Goal: Information Seeking & Learning: Learn about a topic

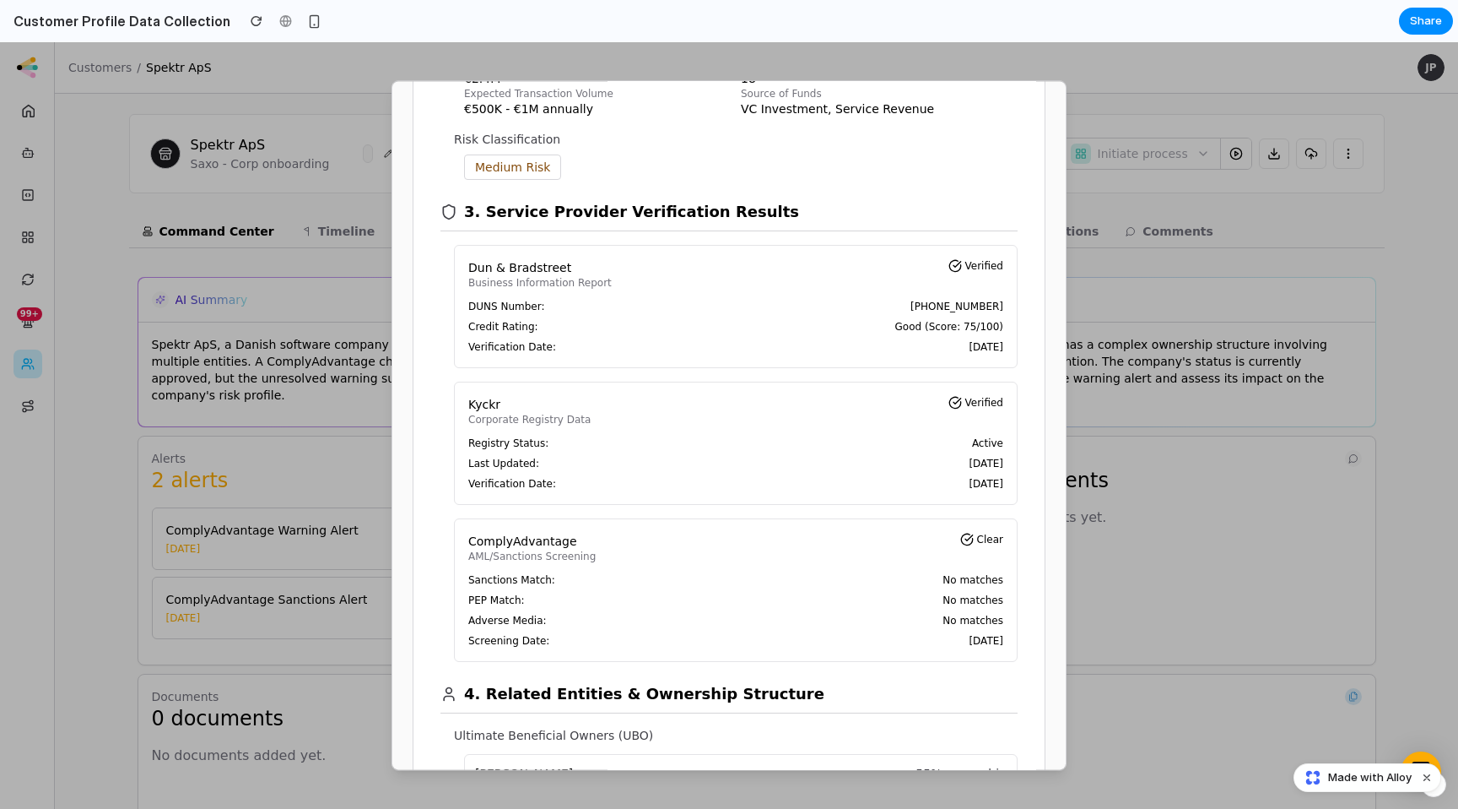
scroll to position [625, 0]
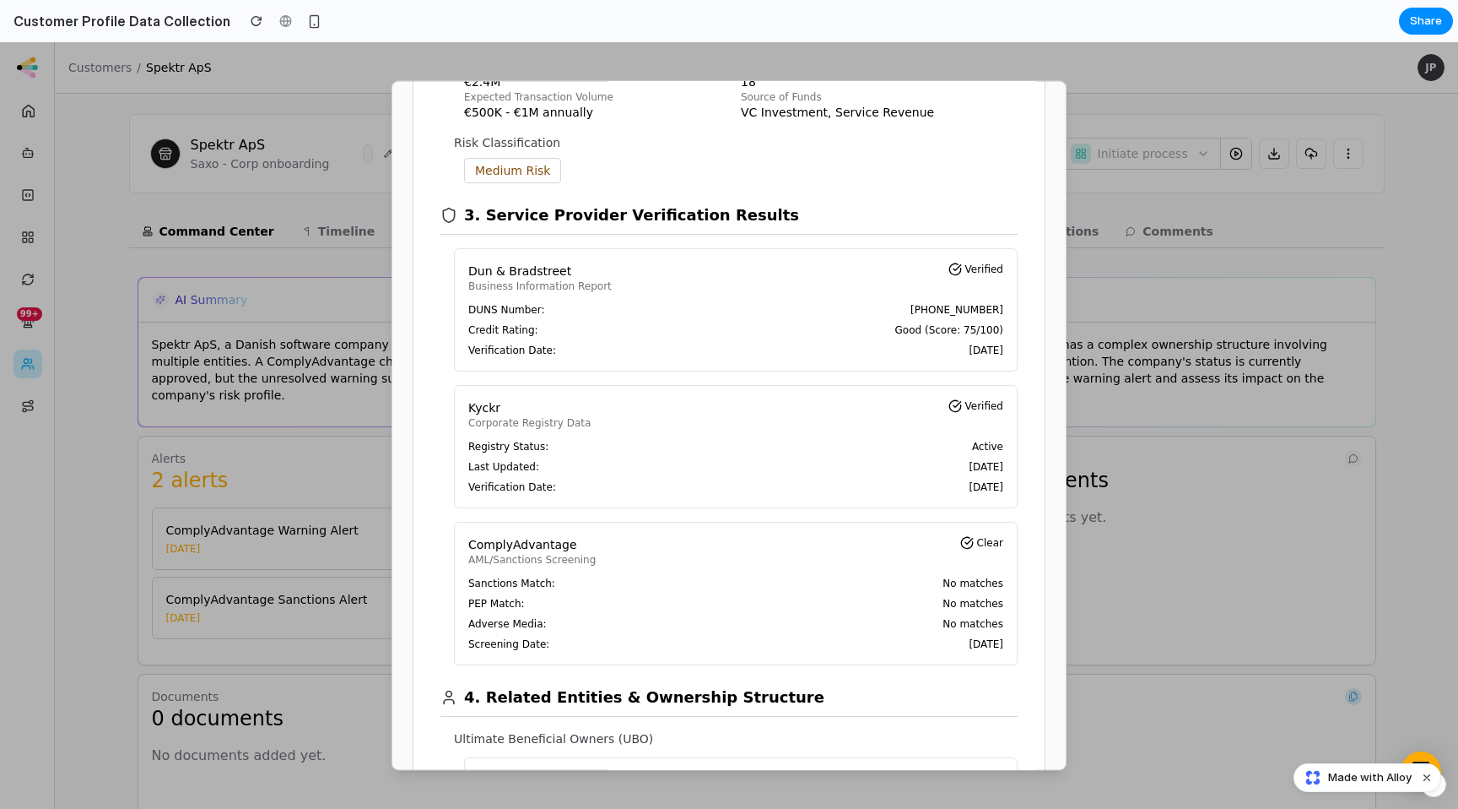
drag, startPoint x: 479, startPoint y: 216, endPoint x: 598, endPoint y: 210, distance: 118.3
click at [598, 210] on h2 "3. Service Provider Verification Results" at bounding box center [631, 215] width 335 height 24
drag, startPoint x: 687, startPoint y: 211, endPoint x: 543, endPoint y: 214, distance: 144.4
click at [543, 214] on h2 "3. Service Provider Verification Results" at bounding box center [631, 215] width 335 height 24
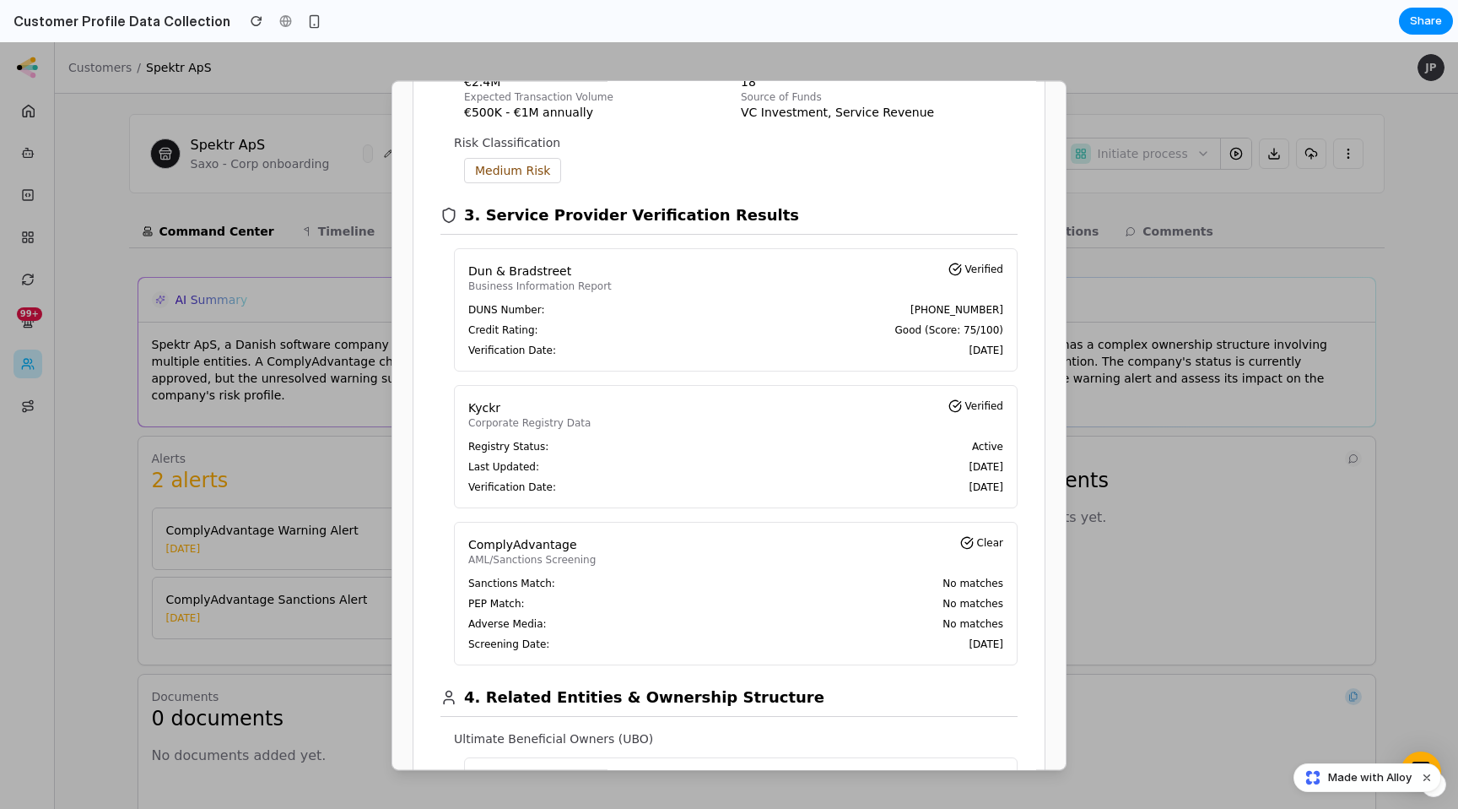
drag, startPoint x: 912, startPoint y: 465, endPoint x: 908, endPoint y: 419, distance: 46.6
click at [912, 465] on div "Last Updated: [DATE]" at bounding box center [735, 467] width 535 height 14
drag, startPoint x: 940, startPoint y: 409, endPoint x: 966, endPoint y: 407, distance: 26.2
click at [967, 407] on div "Verified" at bounding box center [977, 406] width 56 height 14
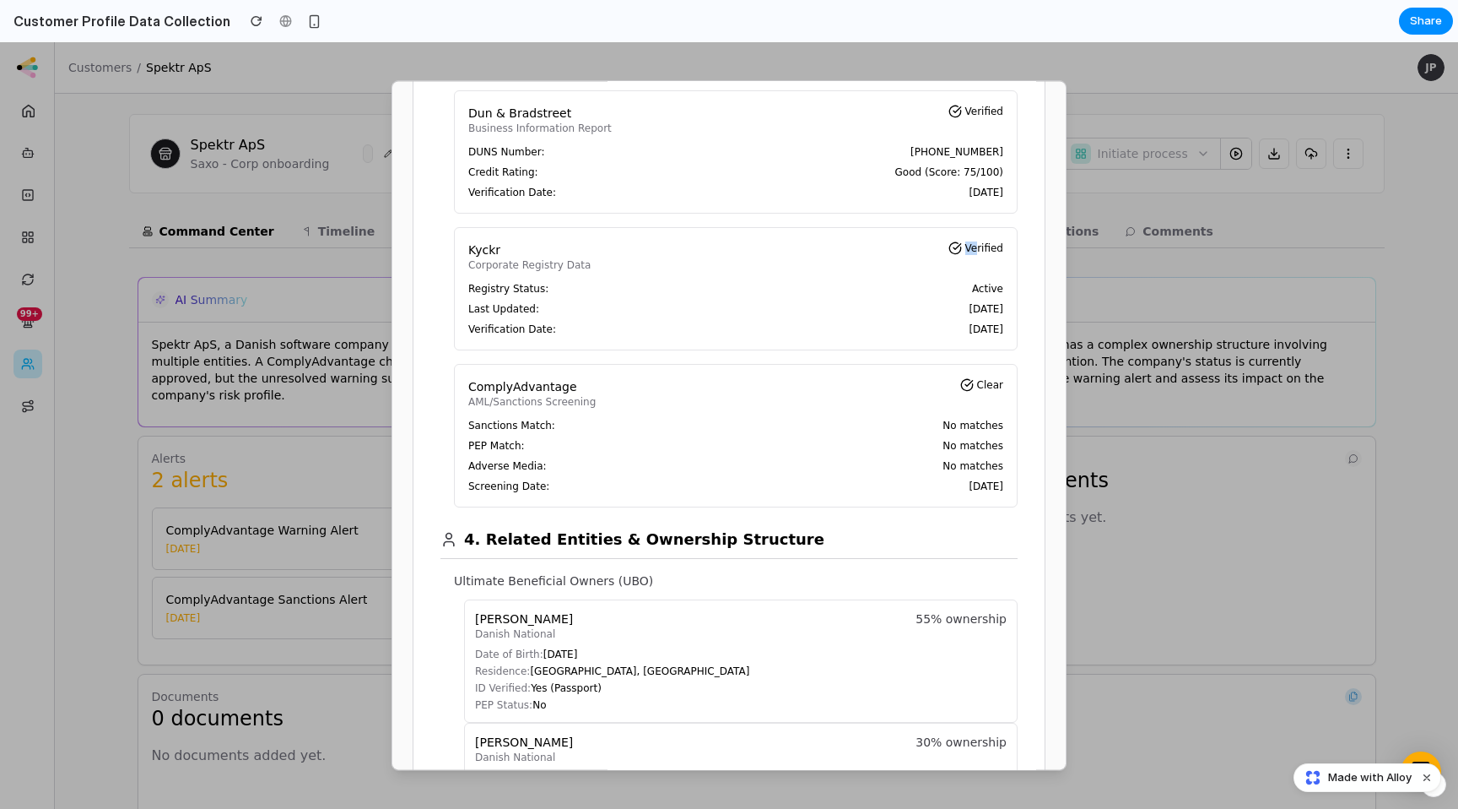
scroll to position [783, 0]
drag, startPoint x: 576, startPoint y: 409, endPoint x: 603, endPoint y: 410, distance: 27.9
click at [602, 410] on div "ComplyAdvantage AML/Sanctions Screening Clear Sanctions Match: No matches PEP M…" at bounding box center [736, 434] width 564 height 143
click at [603, 410] on div "ComplyAdvantage AML/Sanctions Screening Clear Sanctions Match: No matches PEP M…" at bounding box center [736, 434] width 564 height 143
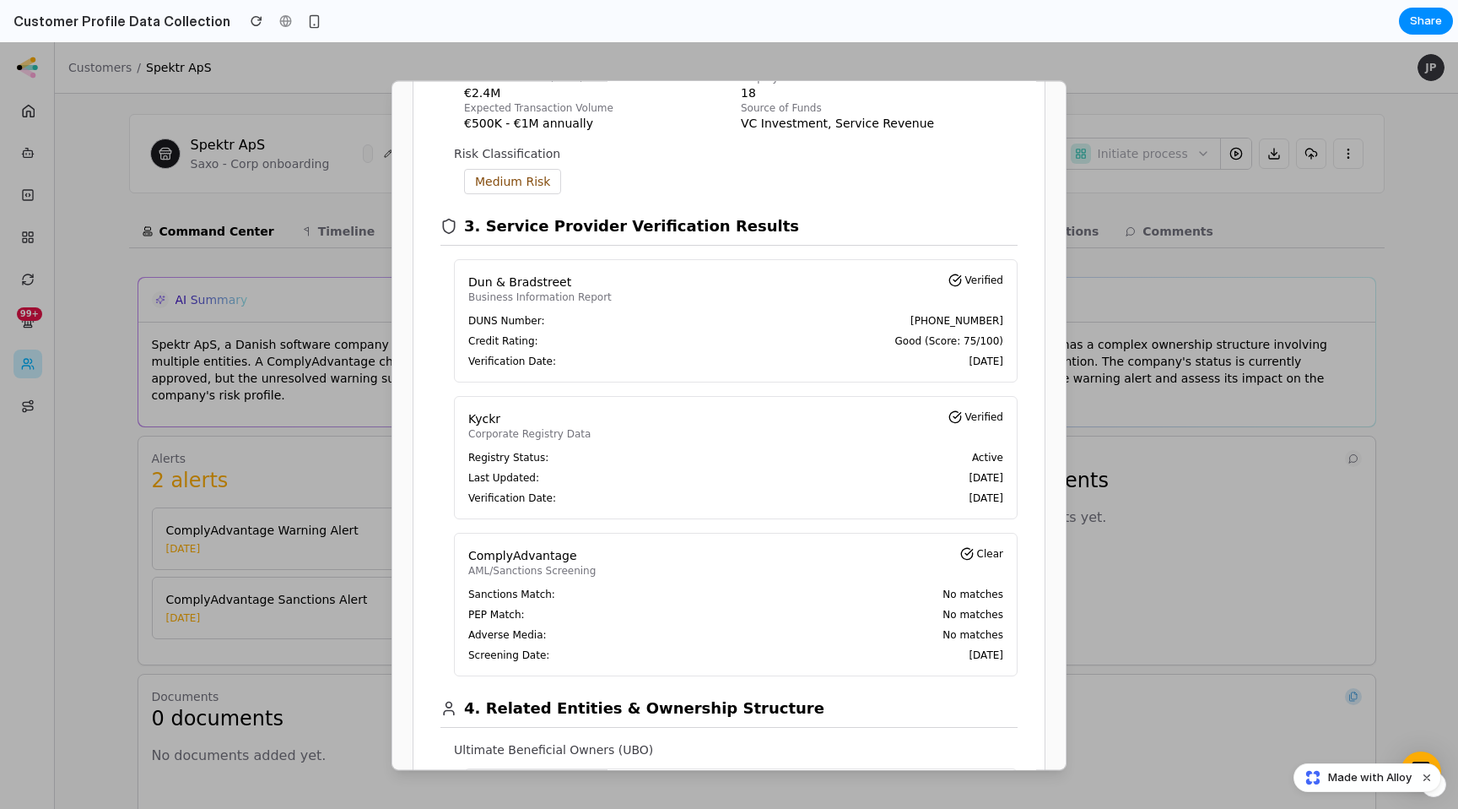
scroll to position [620, 0]
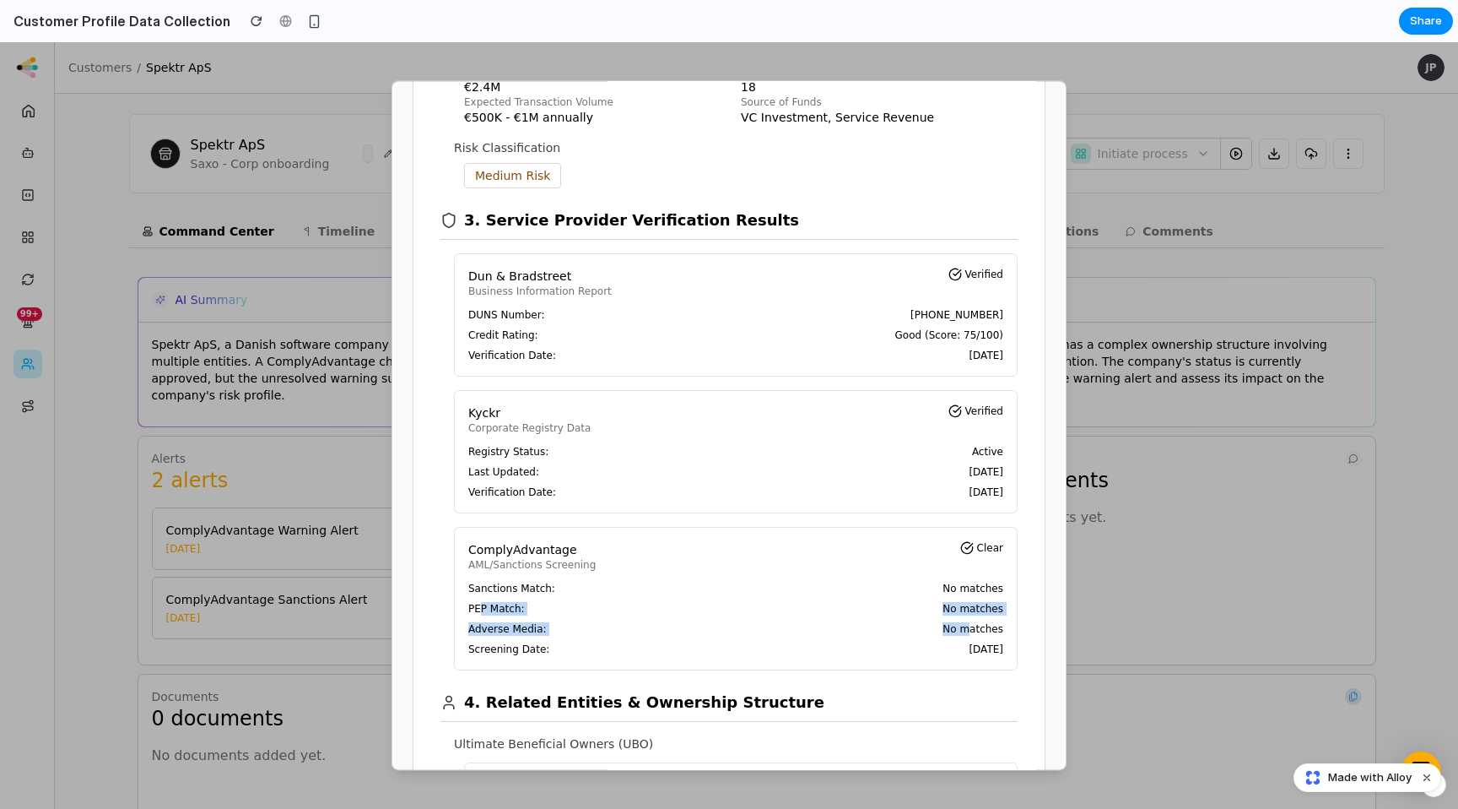
drag, startPoint x: 959, startPoint y: 630, endPoint x: 481, endPoint y: 603, distance: 478.5
click at [481, 609] on div "Sanctions Match: No matches PEP Match: No matches Adverse Media: No matches Scr…" at bounding box center [735, 619] width 535 height 74
click at [472, 583] on span "Sanctions Match:" at bounding box center [511, 589] width 87 height 14
drag, startPoint x: 537, startPoint y: 616, endPoint x: 969, endPoint y: 654, distance: 433.8
click at [969, 654] on div "Sanctions Match: No matches PEP Match: No matches Adverse Media: No matches Scr…" at bounding box center [735, 619] width 535 height 74
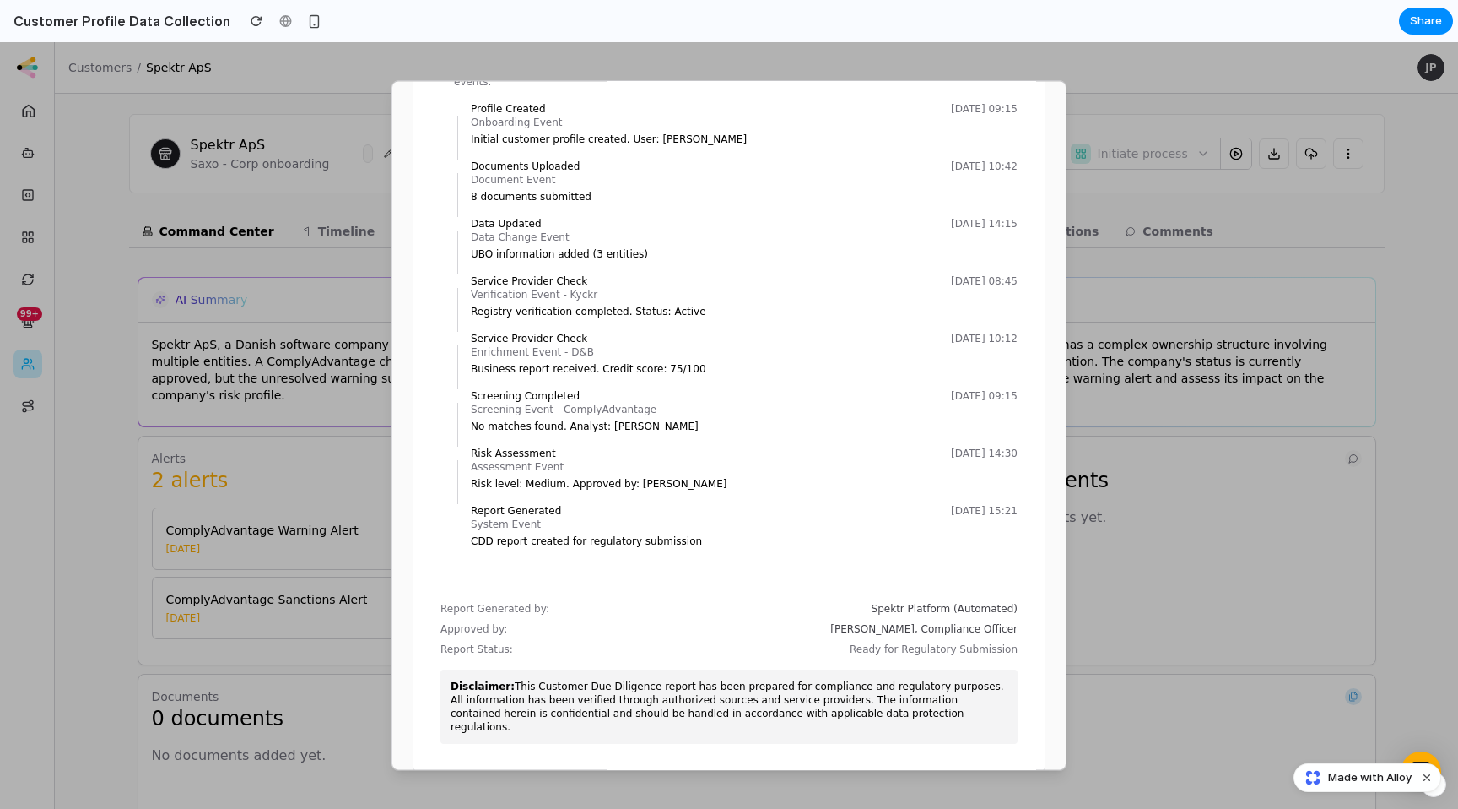
scroll to position [3134, 0]
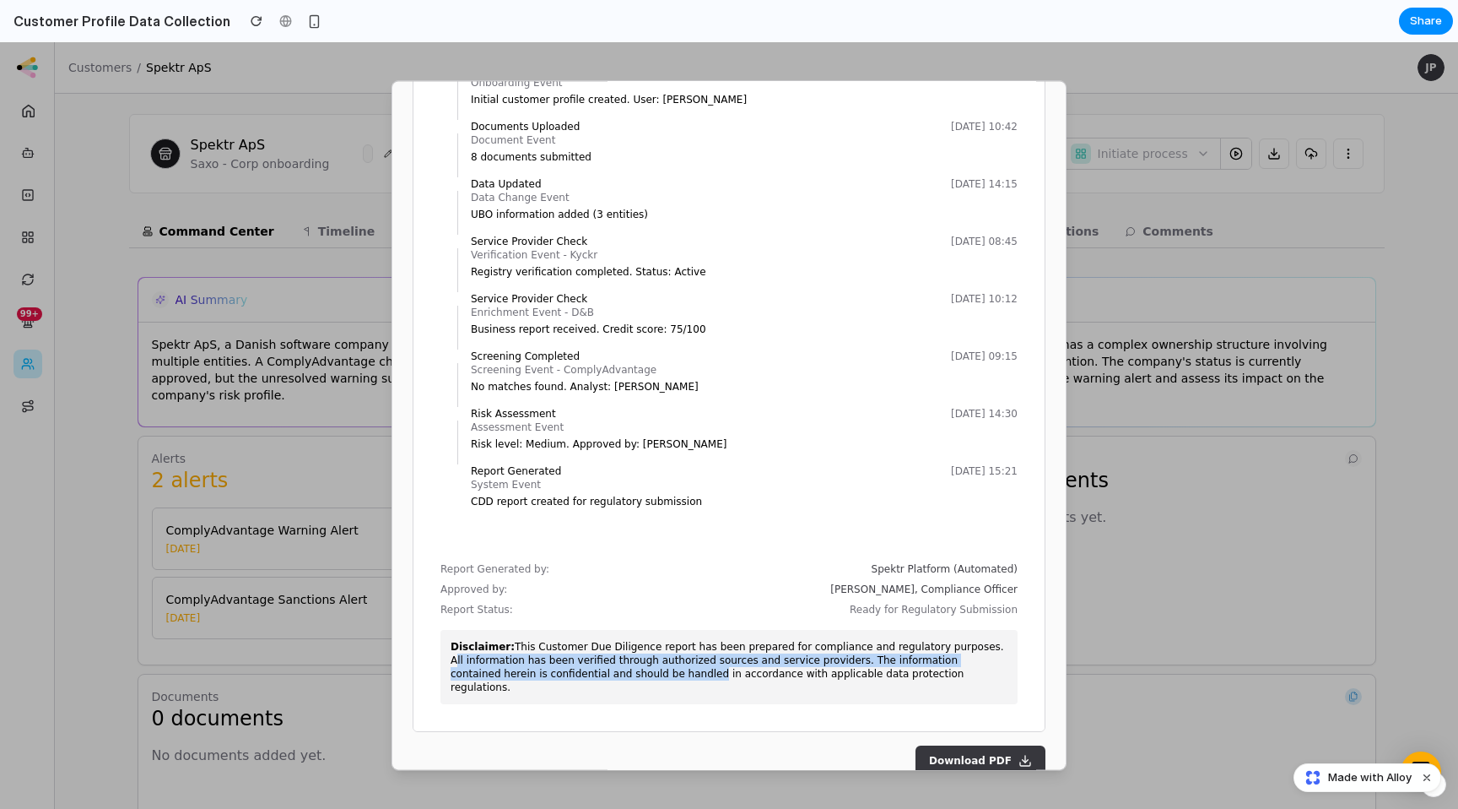
drag, startPoint x: 973, startPoint y: 638, endPoint x: 620, endPoint y: 659, distance: 354.3
click at [620, 659] on p "Disclaimer: This Customer Due Diligence report has been prepared for compliance…" at bounding box center [729, 667] width 557 height 54
drag, startPoint x: 890, startPoint y: 671, endPoint x: 511, endPoint y: 625, distance: 382.5
click at [511, 630] on div "Disclaimer: This Customer Due Diligence report has been prepared for compliance…" at bounding box center [729, 667] width 577 height 74
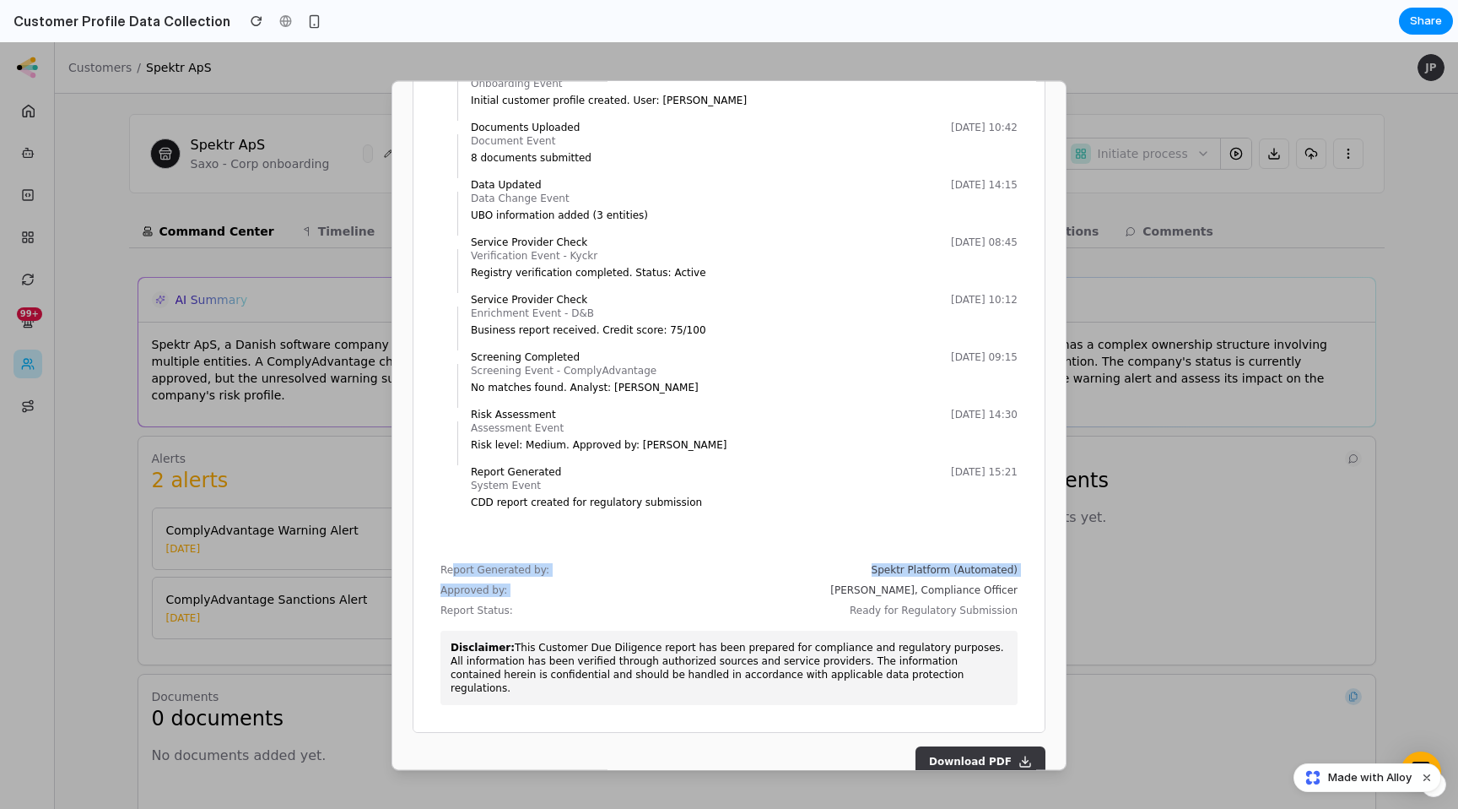
drag, startPoint x: 453, startPoint y: 555, endPoint x: 841, endPoint y: 567, distance: 387.6
click at [838, 567] on div "Report Generated by: Spektr Platform (Automated) Approved by: [PERSON_NAME], Co…" at bounding box center [729, 590] width 577 height 54
click at [965, 563] on span "Spektr Platform (Automated)" at bounding box center [945, 570] width 146 height 14
drag, startPoint x: 955, startPoint y: 556, endPoint x: 835, endPoint y: 561, distance: 120.8
click at [835, 563] on div "Report Generated by: Spektr Platform (Automated)" at bounding box center [729, 570] width 577 height 14
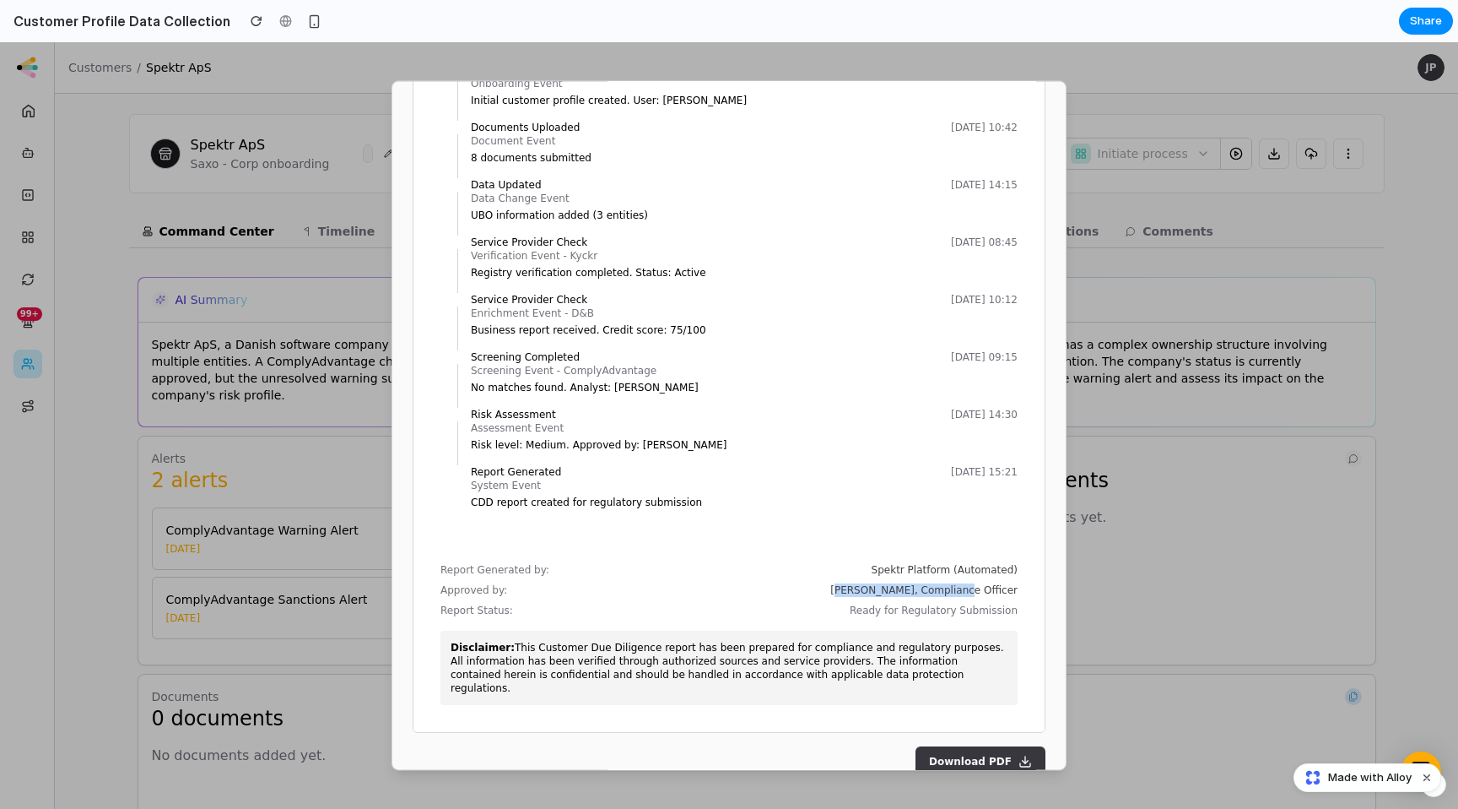
drag, startPoint x: 853, startPoint y: 576, endPoint x: 982, endPoint y: 582, distance: 128.4
click at [976, 583] on span "[PERSON_NAME], Compliance Officer" at bounding box center [924, 590] width 187 height 14
drag, startPoint x: 1015, startPoint y: 581, endPoint x: 859, endPoint y: 583, distance: 156.2
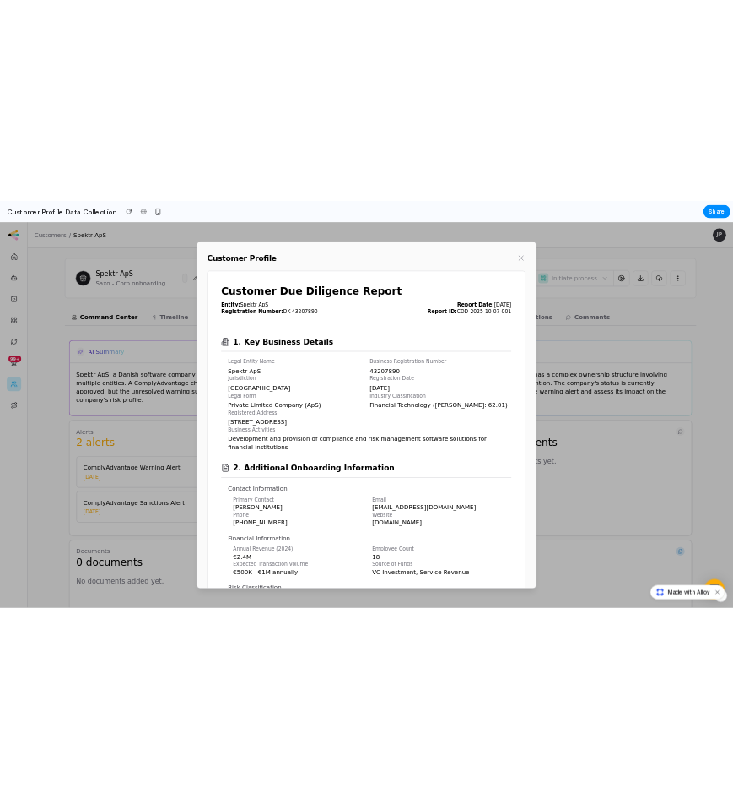
scroll to position [10, 0]
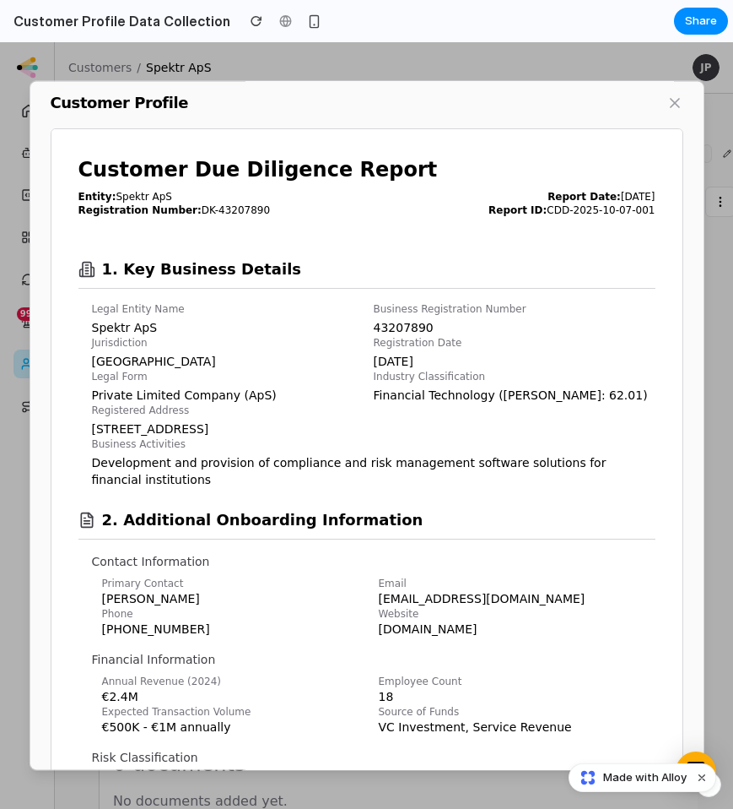
click at [144, 311] on p "Legal Entity Name" at bounding box center [233, 309] width 282 height 14
click at [96, 309] on p "Legal Entity Name" at bounding box center [233, 309] width 282 height 14
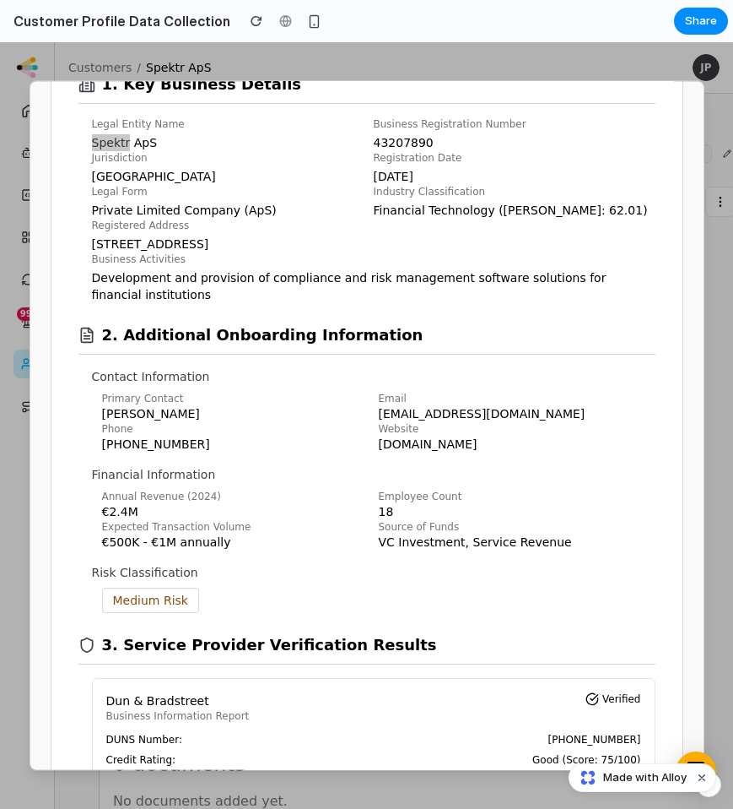
scroll to position [86, 0]
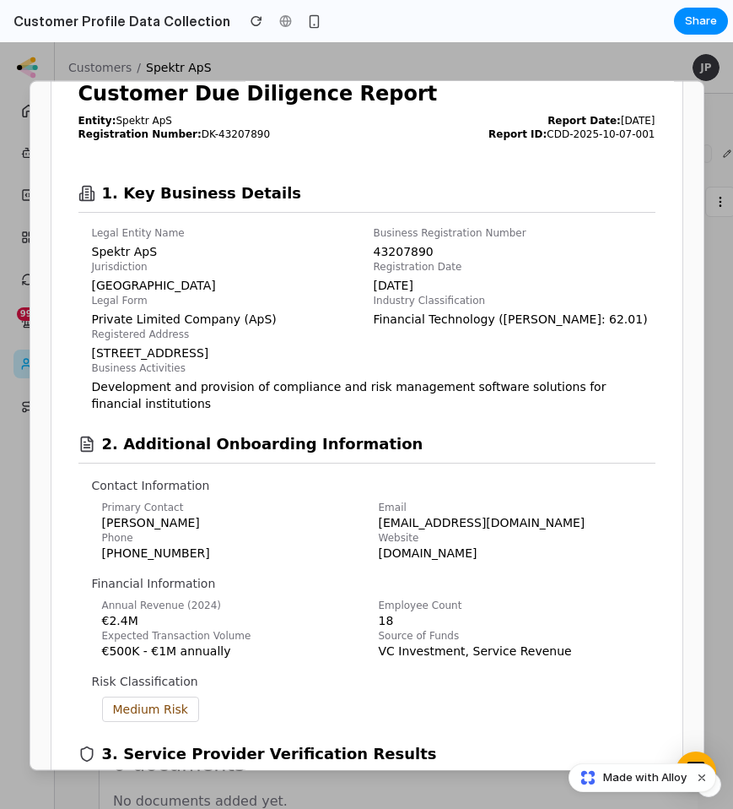
click at [140, 431] on div "2. Additional Onboarding Information" at bounding box center [366, 437] width 577 height 51
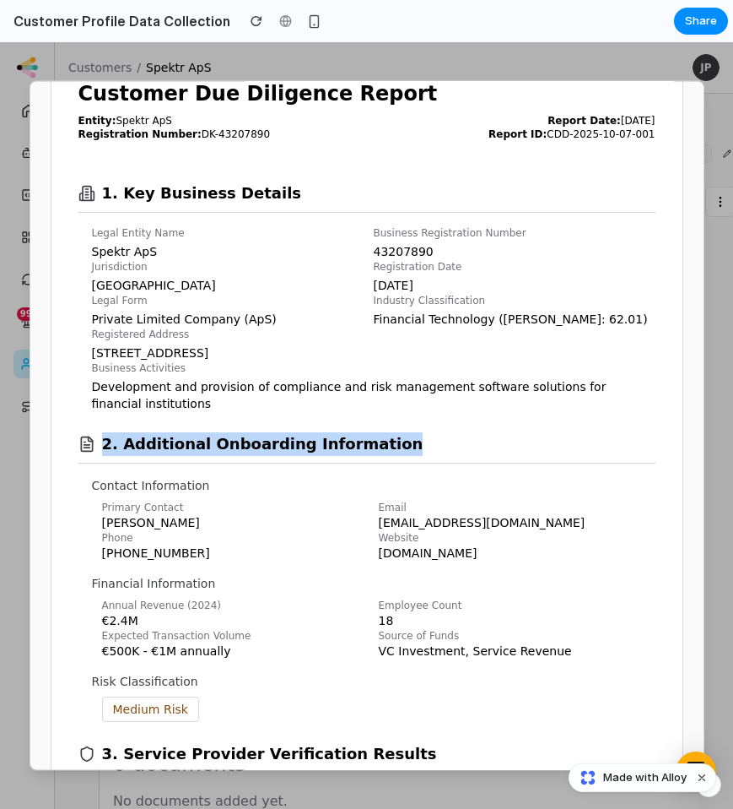
drag, startPoint x: 100, startPoint y: 444, endPoint x: 407, endPoint y: 455, distance: 307.4
click at [400, 455] on div "2. Additional Onboarding Information" at bounding box center [366, 437] width 577 height 51
click at [430, 447] on div "2. Additional Onboarding Information" at bounding box center [366, 437] width 577 height 51
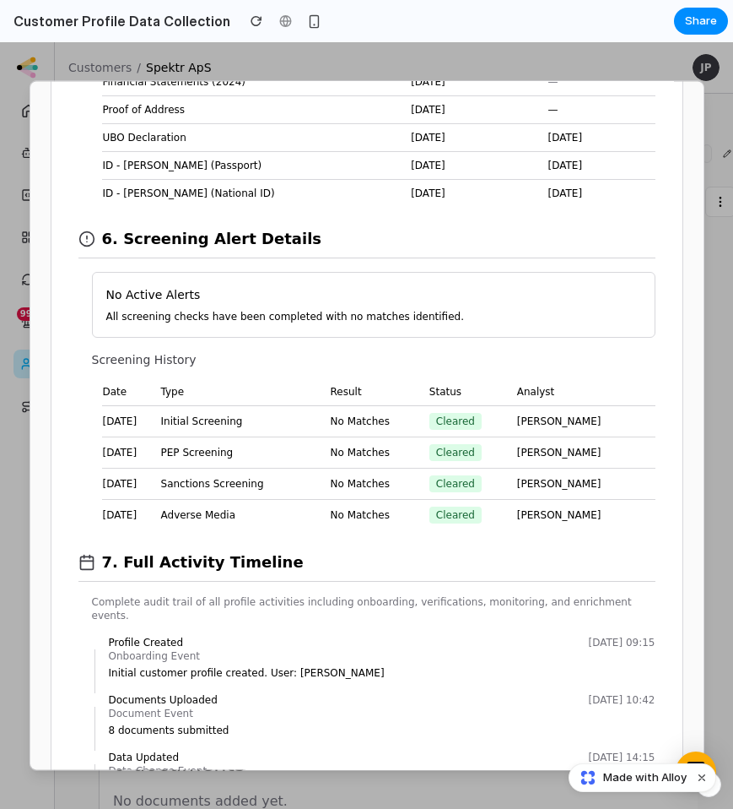
scroll to position [2557, 0]
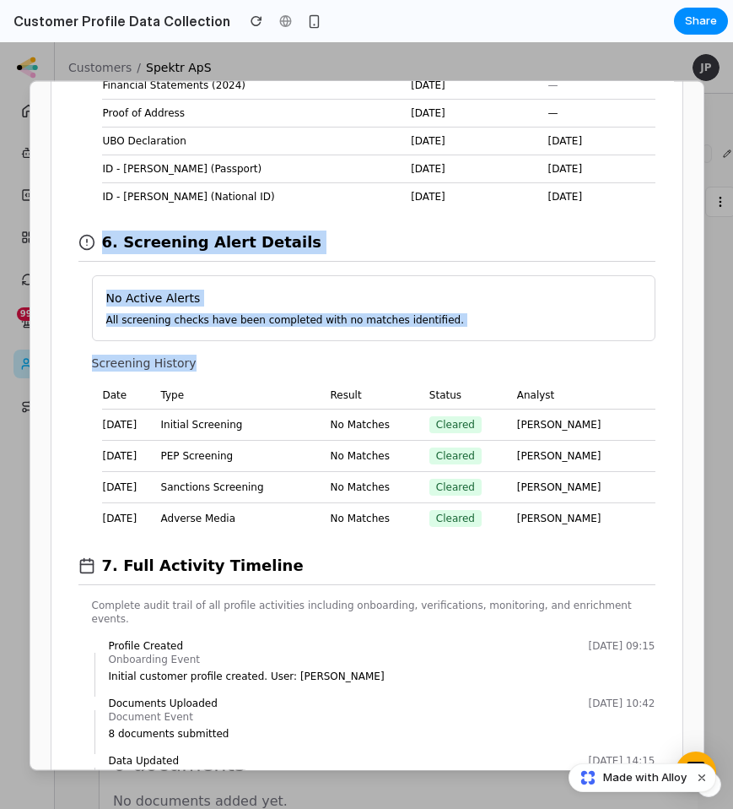
drag, startPoint x: 629, startPoint y: 530, endPoint x: 95, endPoint y: 241, distance: 606.9
click at [470, 237] on div "6. Screening Alert Details" at bounding box center [366, 235] width 577 height 51
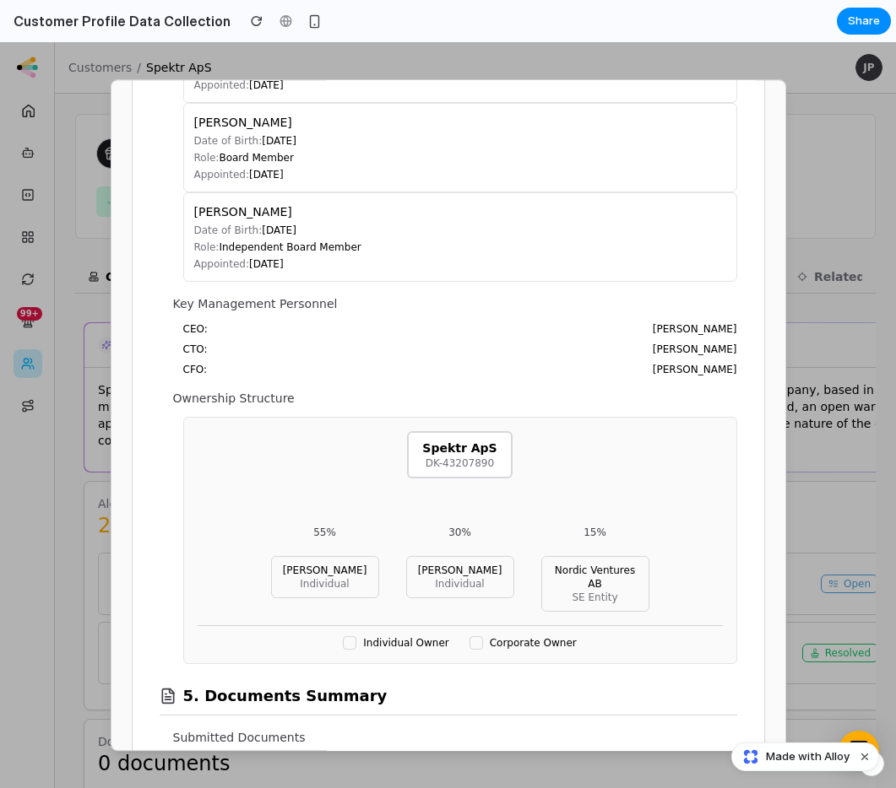
scroll to position [1737, 0]
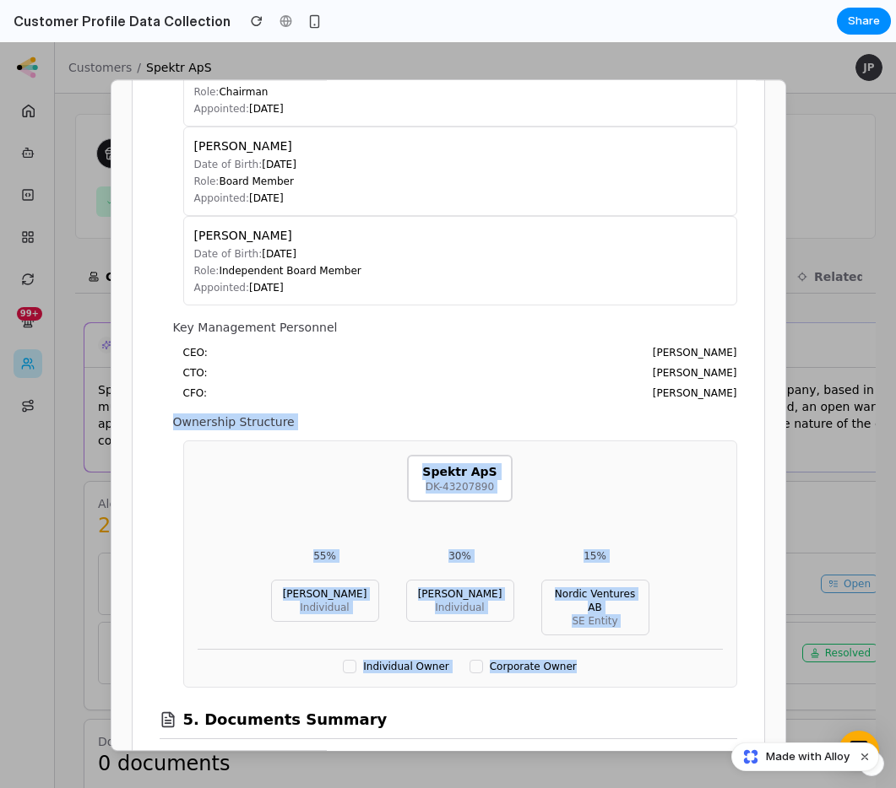
drag, startPoint x: 182, startPoint y: 425, endPoint x: 679, endPoint y: 682, distance: 559.8
click at [677, 674] on section "4. Related Entities & Ownership Structure Ultimate Beneficial Owners (UBO) [PER…" at bounding box center [448, 120] width 577 height 1136
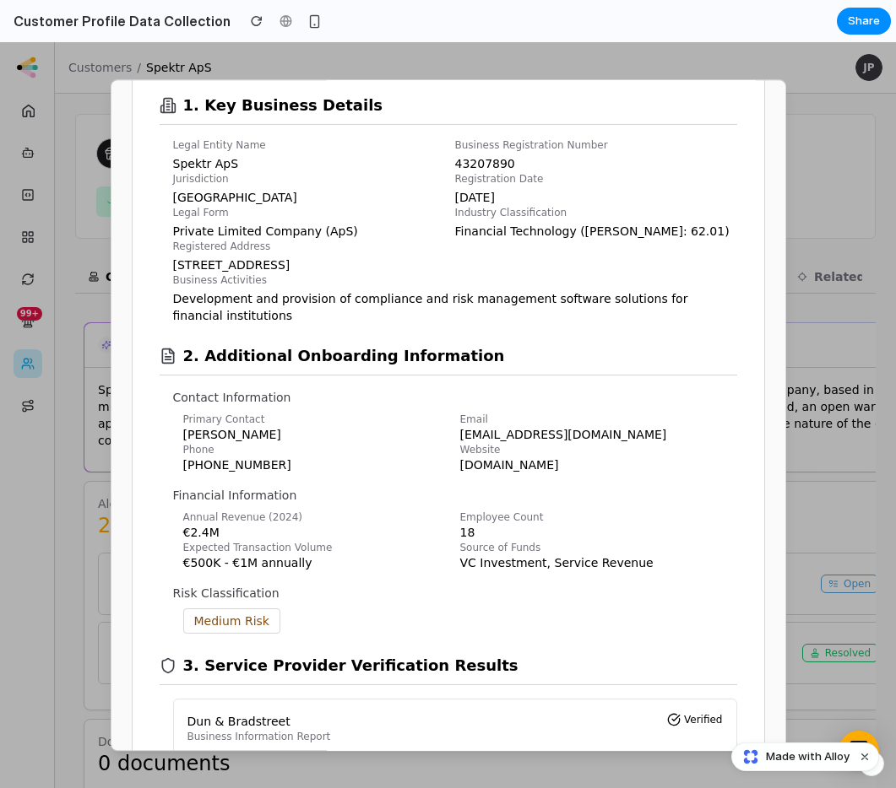
scroll to position [207, 0]
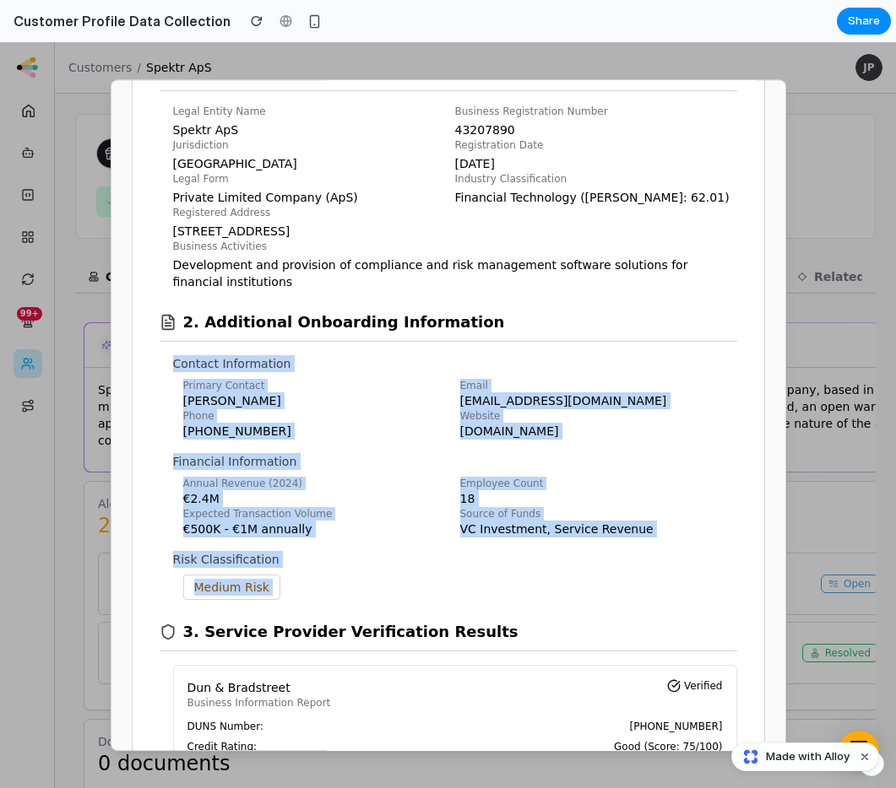
drag, startPoint x: 163, startPoint y: 351, endPoint x: 383, endPoint y: 613, distance: 342.0
click at [360, 582] on div "Medium Risk" at bounding box center [460, 587] width 554 height 25
drag, startPoint x: 452, startPoint y: 610, endPoint x: 136, endPoint y: 349, distance: 409.5
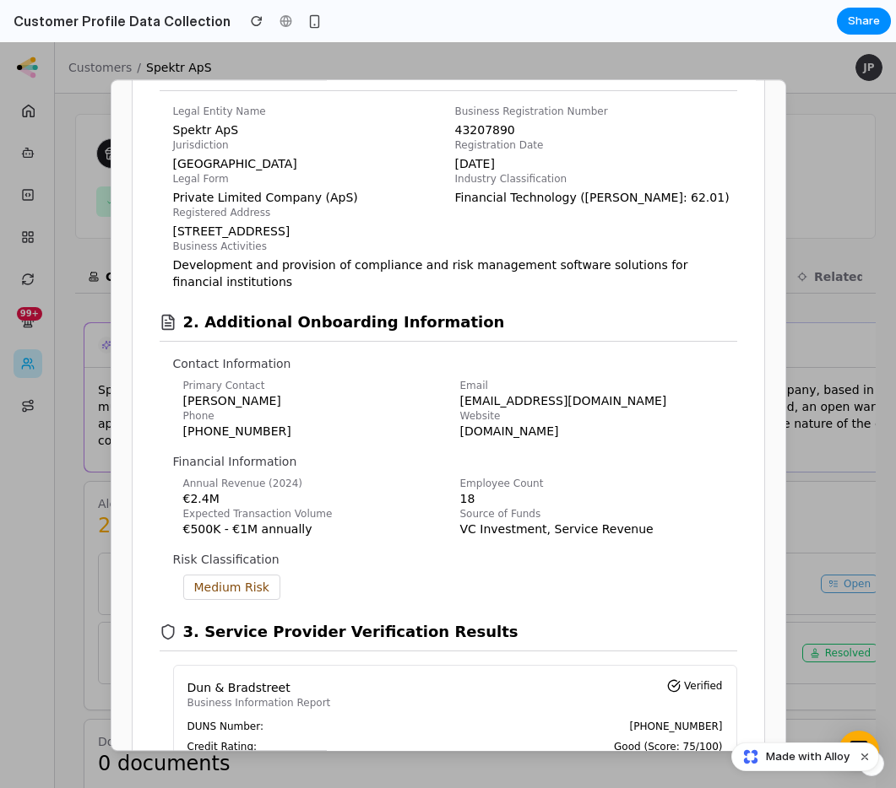
click at [284, 360] on p "Contact Information" at bounding box center [455, 363] width 564 height 17
drag, startPoint x: 211, startPoint y: 319, endPoint x: 411, endPoint y: 319, distance: 200.0
click at [411, 319] on h2 "2. Additional Onboarding Information" at bounding box center [344, 323] width 322 height 24
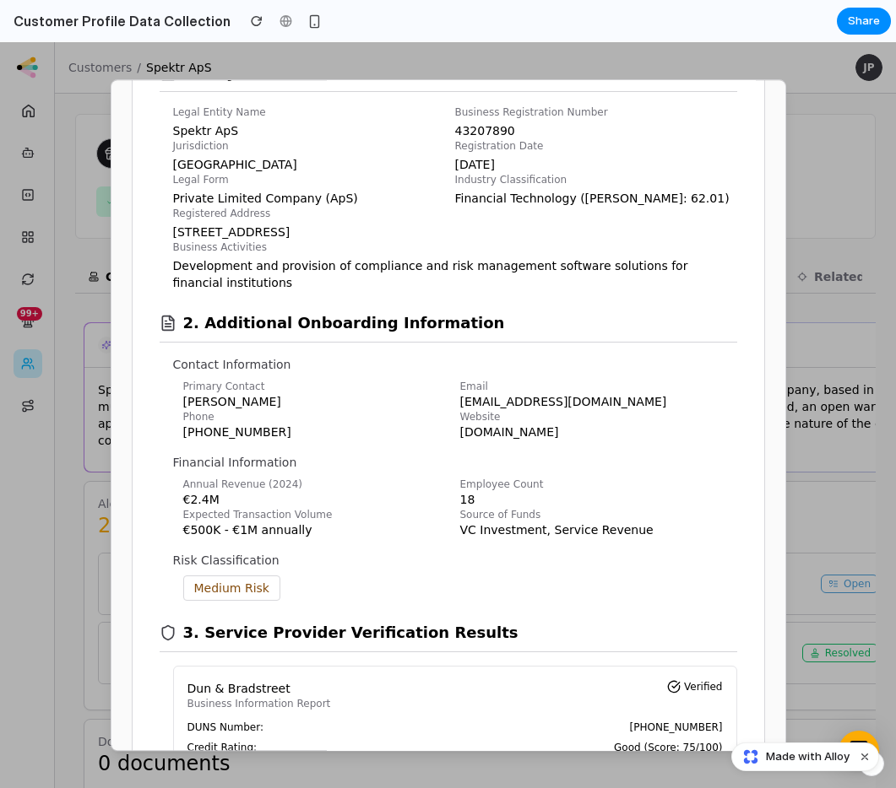
click at [127, 615] on div "Customer Profile Customer Due Diligence Report Entity: Spektr ApS Registration …" at bounding box center [448, 415] width 675 height 672
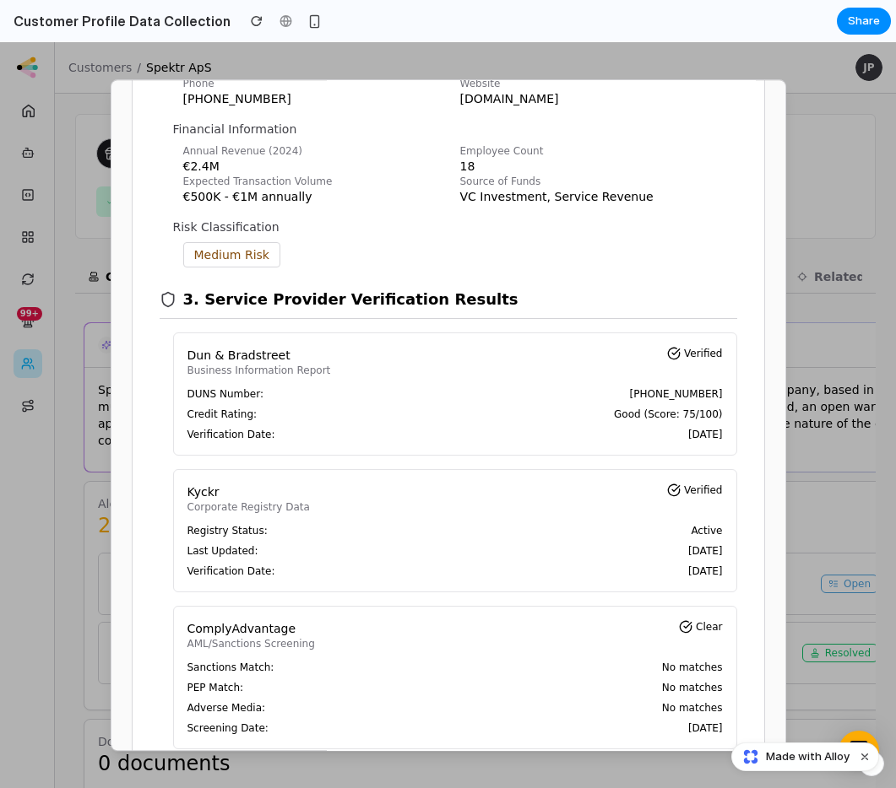
scroll to position [512, 0]
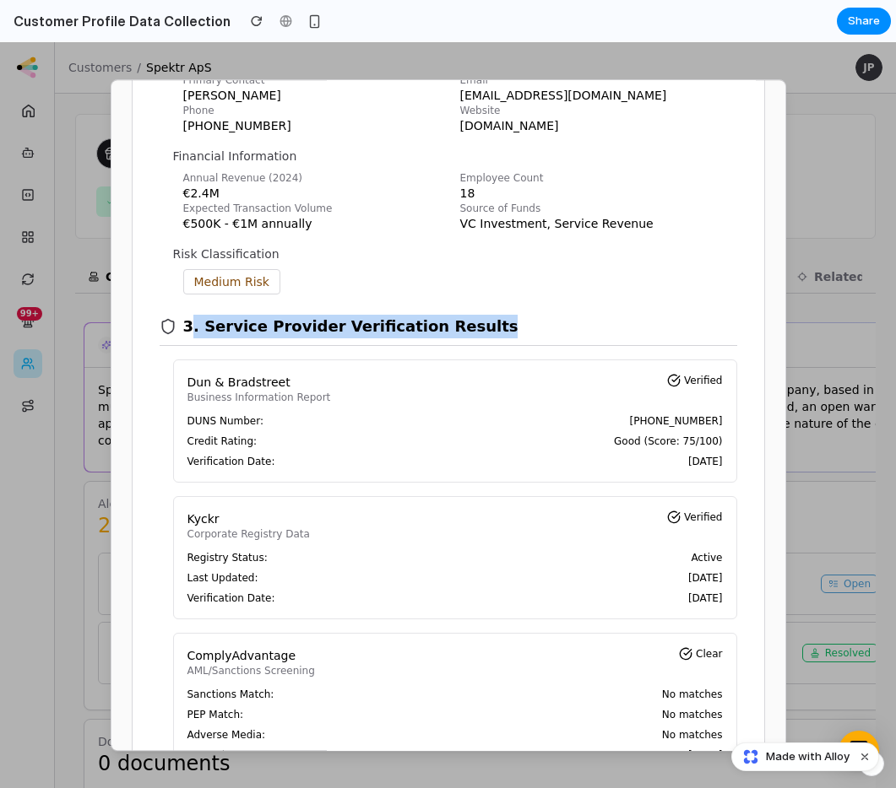
drag, startPoint x: 189, startPoint y: 326, endPoint x: 485, endPoint y: 329, distance: 296.3
click at [479, 320] on div "3. Service Provider Verification Results" at bounding box center [448, 320] width 577 height 51
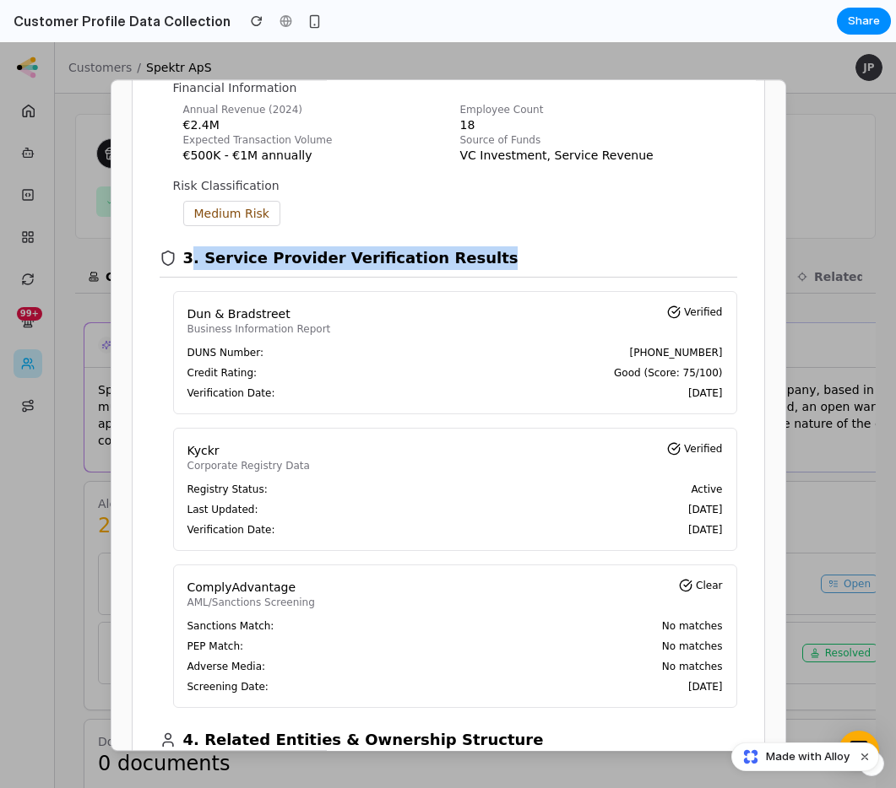
scroll to position [559, 0]
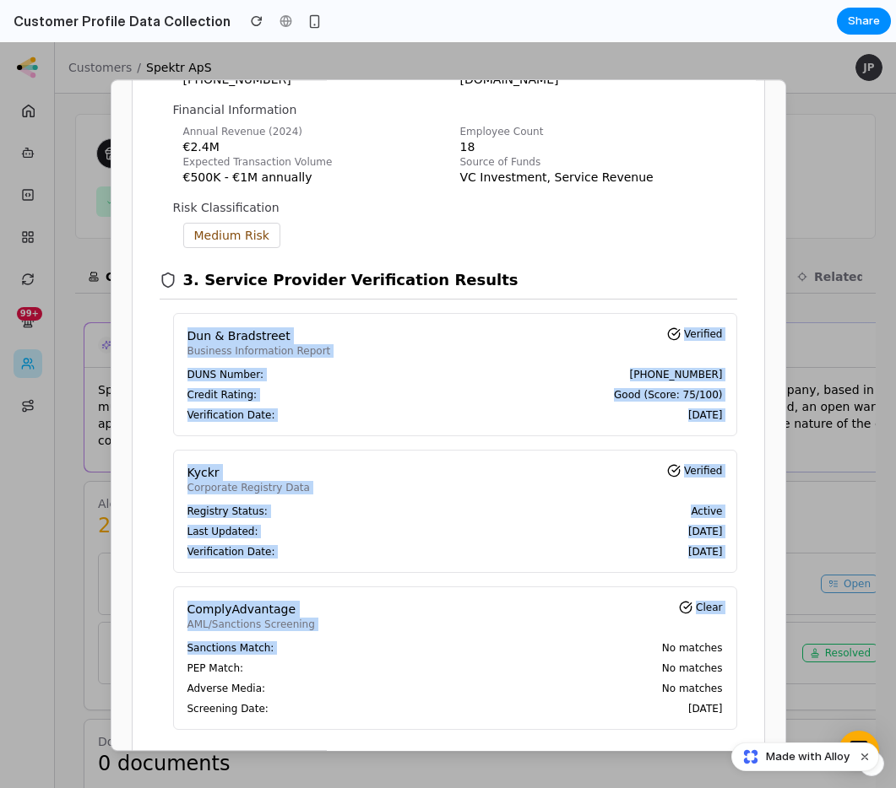
drag, startPoint x: 179, startPoint y: 341, endPoint x: 543, endPoint y: 647, distance: 475.6
click at [543, 647] on div "Dun & Bradstreet Business Information Report Verified DUNS Number: [PHONE_NUMBE…" at bounding box center [455, 521] width 564 height 417
drag, startPoint x: 695, startPoint y: 712, endPoint x: 161, endPoint y: 349, distance: 645.2
click at [161, 349] on section "3. Service Provider Verification Results Dun & Bradstreet Business Information …" at bounding box center [448, 489] width 577 height 482
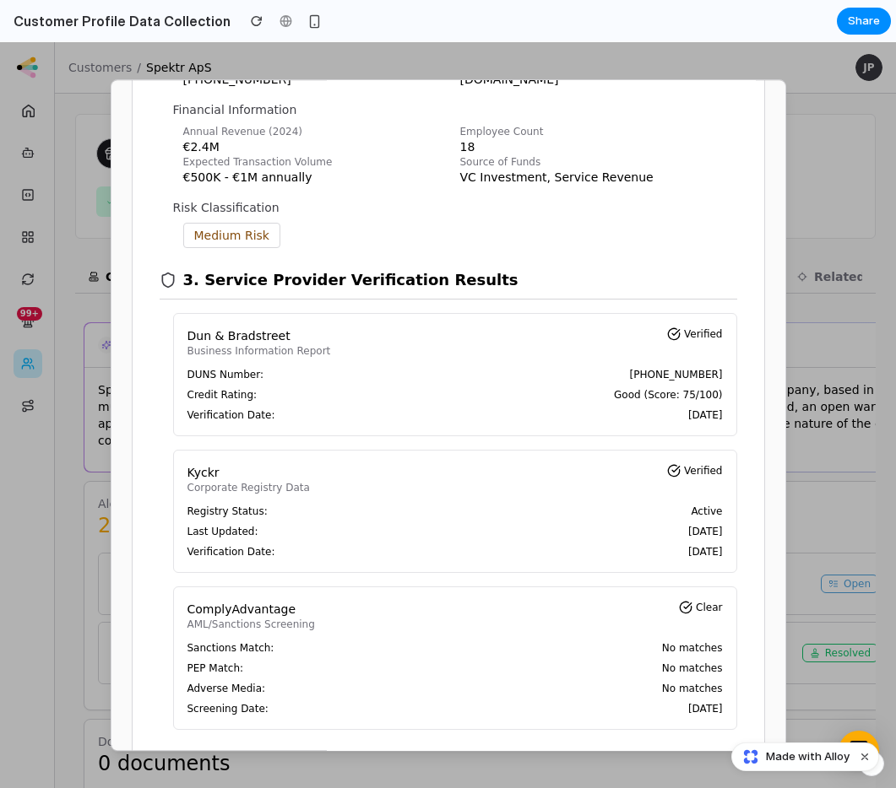
click at [225, 439] on div "Dun & Bradstreet Business Information Report Verified DUNS Number: [PHONE_NUMBE…" at bounding box center [455, 521] width 564 height 417
